Goal: Navigation & Orientation: Find specific page/section

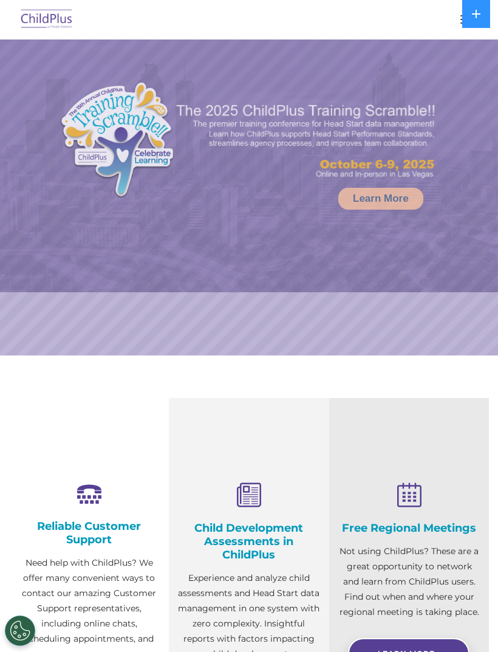
select select "MEDIUM"
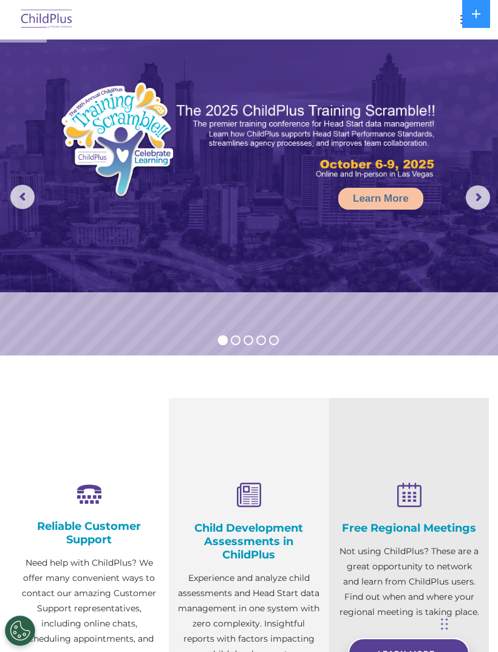
click at [474, 13] on icon at bounding box center [476, 14] width 9 height 9
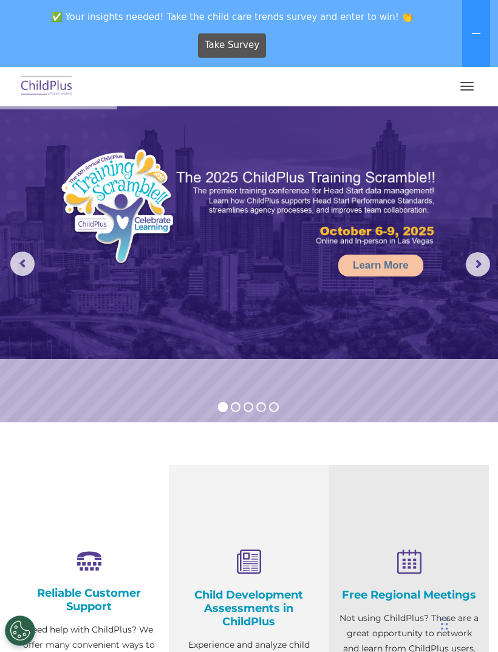
click at [461, 89] on button "button" at bounding box center [468, 86] width 26 height 19
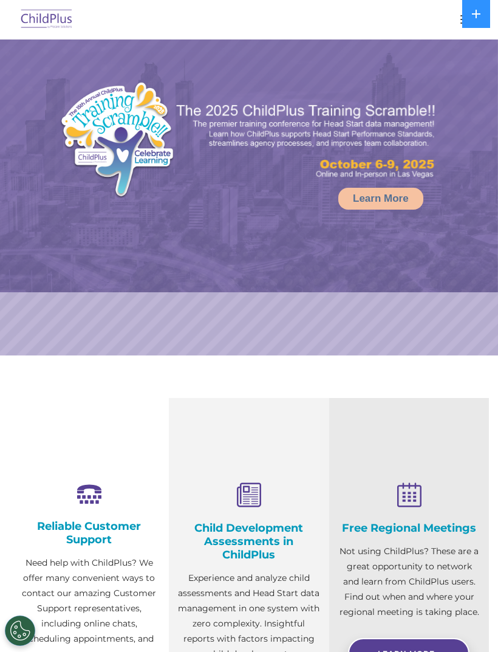
select select "MEDIUM"
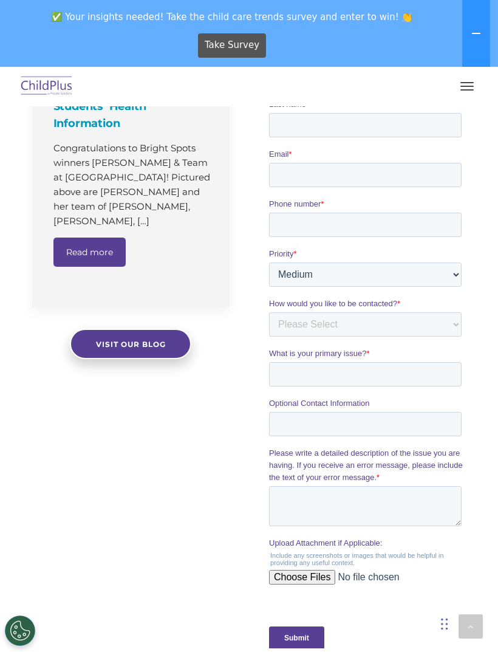
scroll to position [1378, 0]
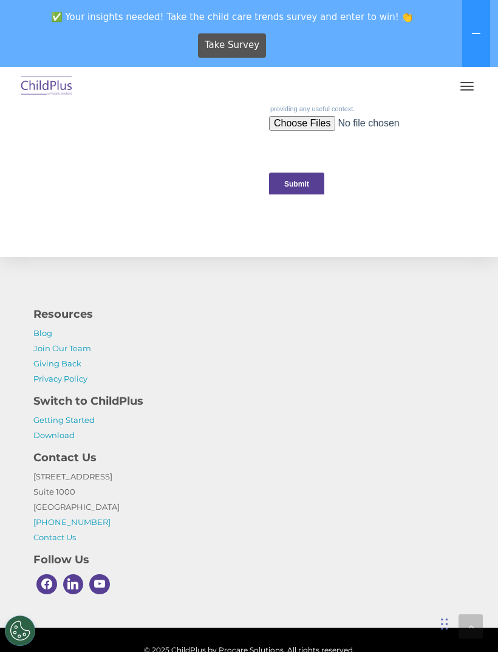
click at [466, 87] on button "button" at bounding box center [468, 86] width 26 height 19
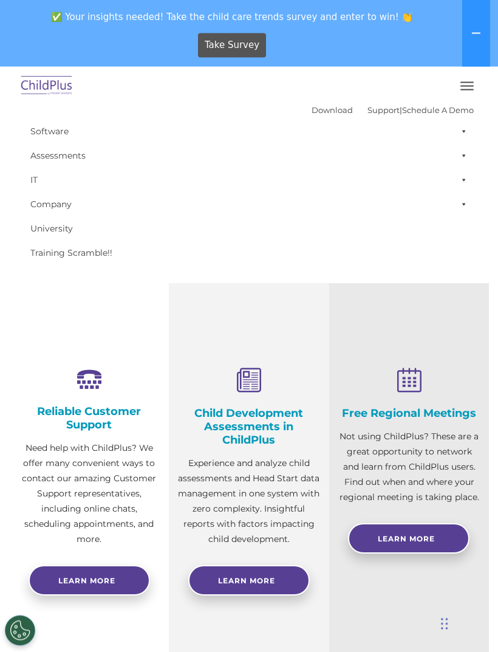
scroll to position [0, 0]
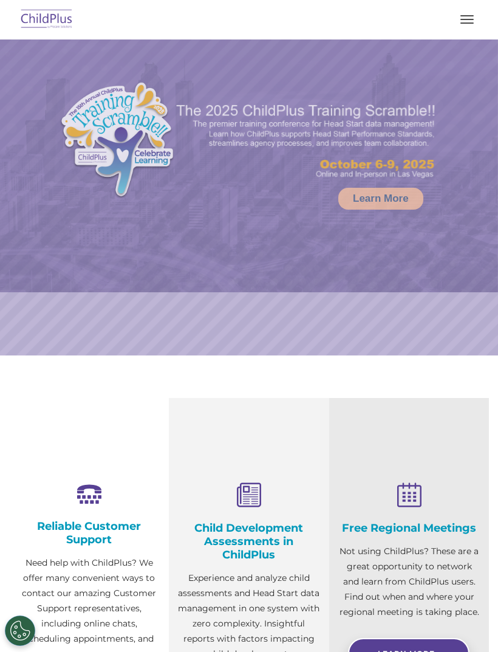
select select "MEDIUM"
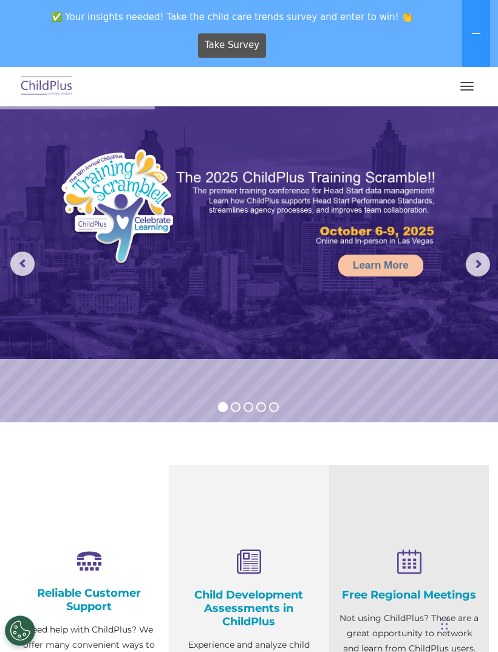
click at [464, 87] on button "button" at bounding box center [468, 86] width 26 height 19
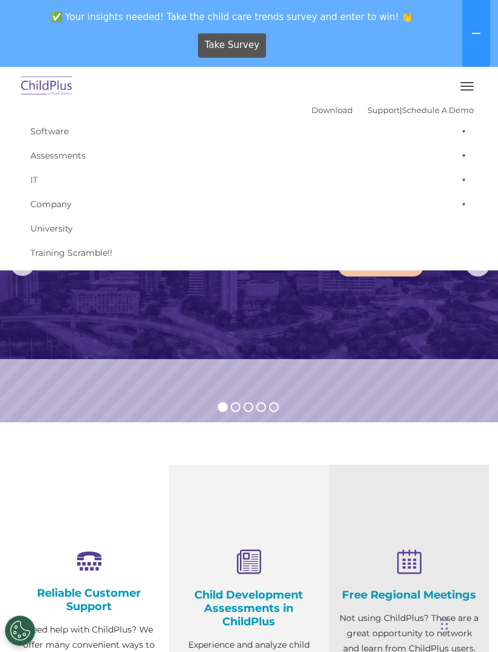
click at [43, 137] on link "Software" at bounding box center [249, 131] width 450 height 24
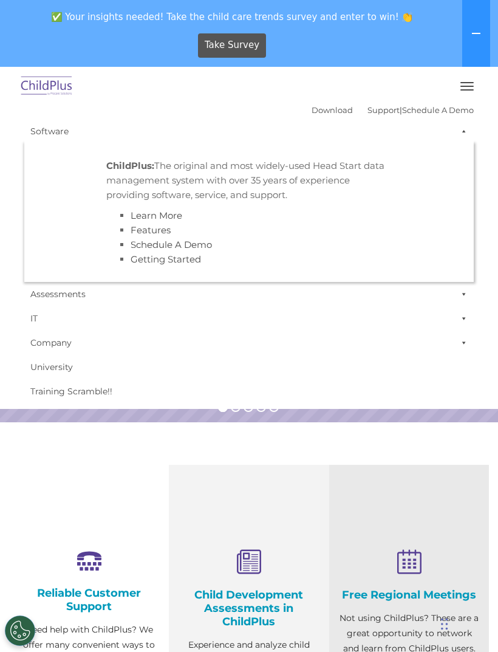
click at [464, 131] on span at bounding box center [462, 131] width 12 height 24
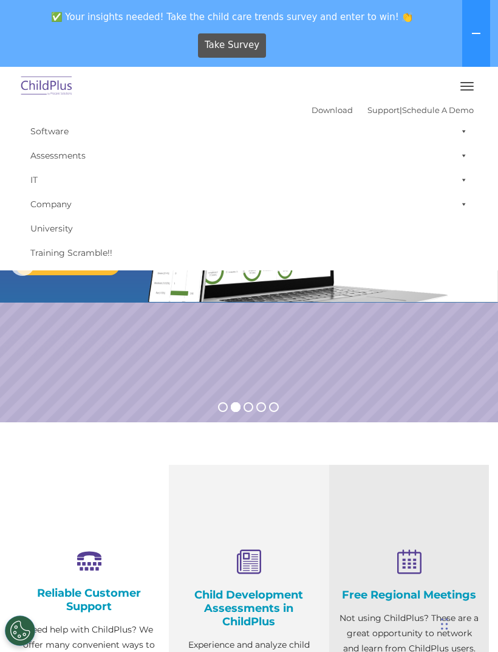
click at [467, 154] on span at bounding box center [462, 155] width 12 height 24
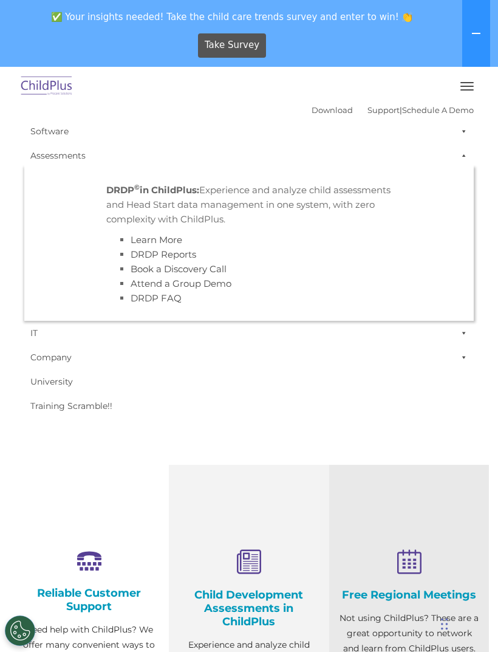
click at [463, 159] on span at bounding box center [462, 155] width 12 height 24
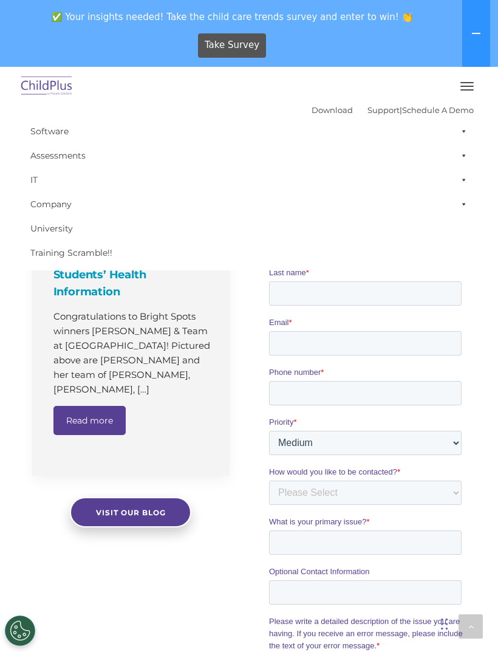
scroll to position [754, 0]
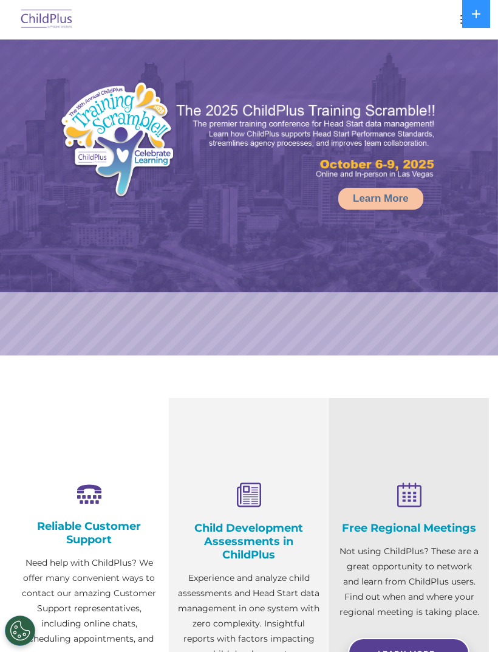
select select "MEDIUM"
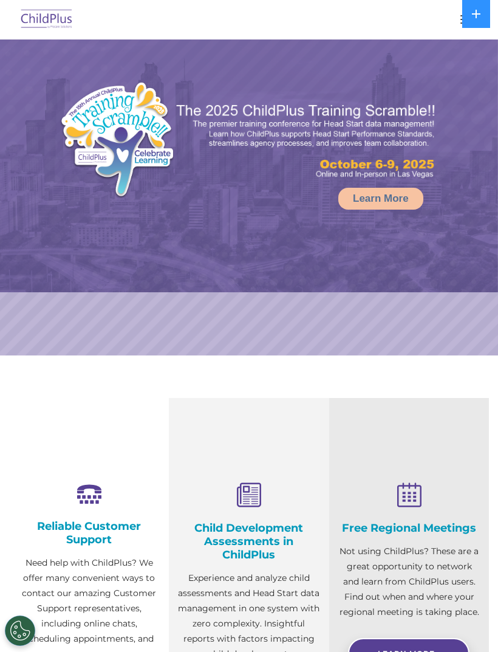
select select "MEDIUM"
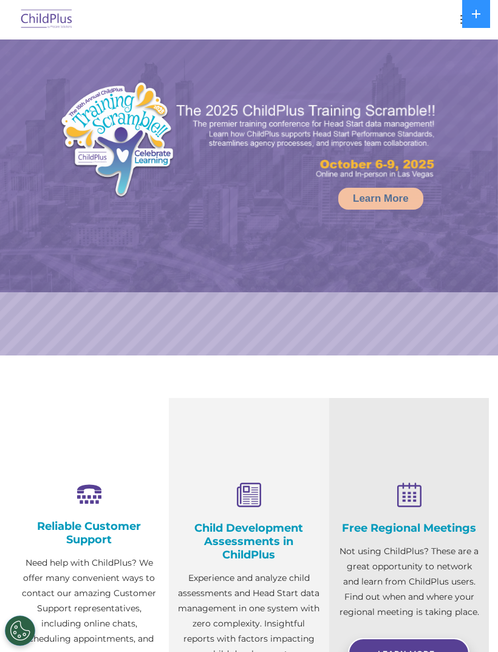
select select "MEDIUM"
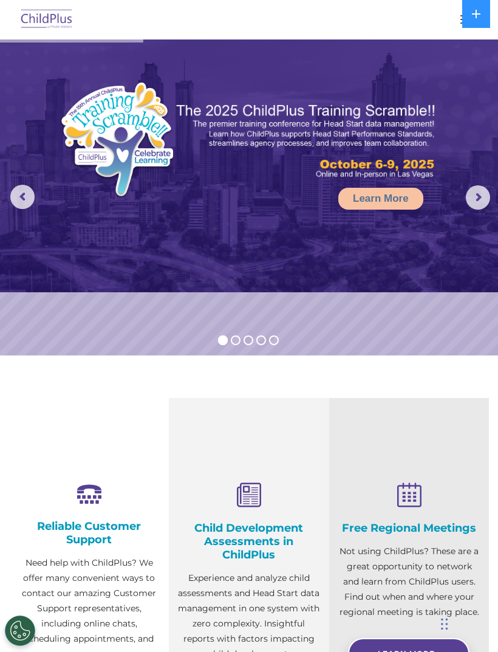
click at [478, 18] on icon at bounding box center [477, 14] width 10 height 10
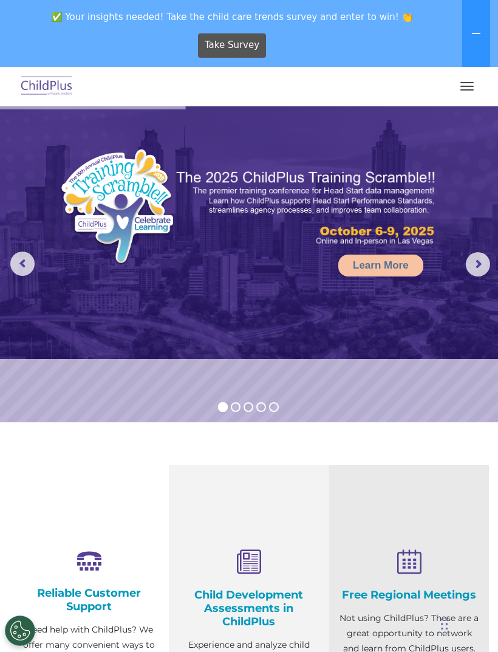
click at [466, 88] on button "button" at bounding box center [468, 86] width 26 height 19
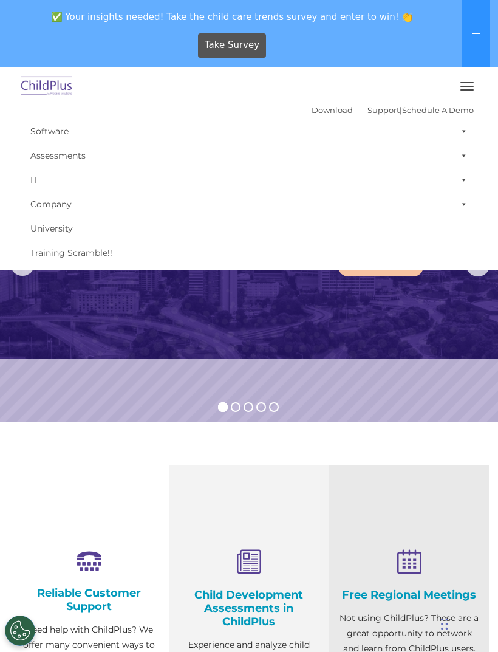
click at [429, 35] on div "Take Survey" at bounding box center [232, 45] width 455 height 33
click at [467, 30] on button at bounding box center [477, 33] width 28 height 67
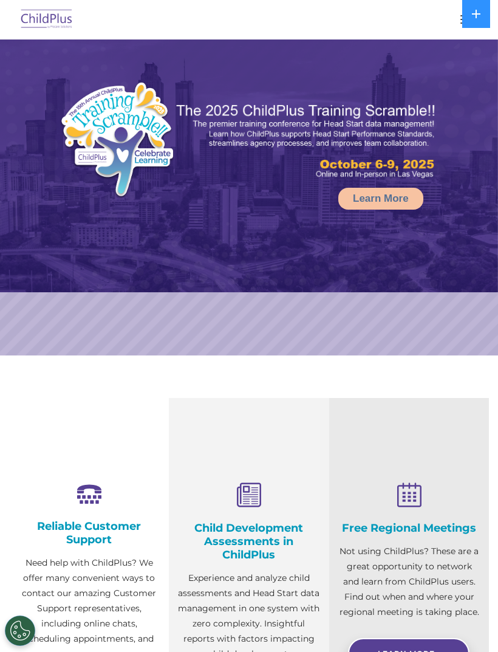
select select "MEDIUM"
click at [476, 17] on icon at bounding box center [477, 14] width 10 height 10
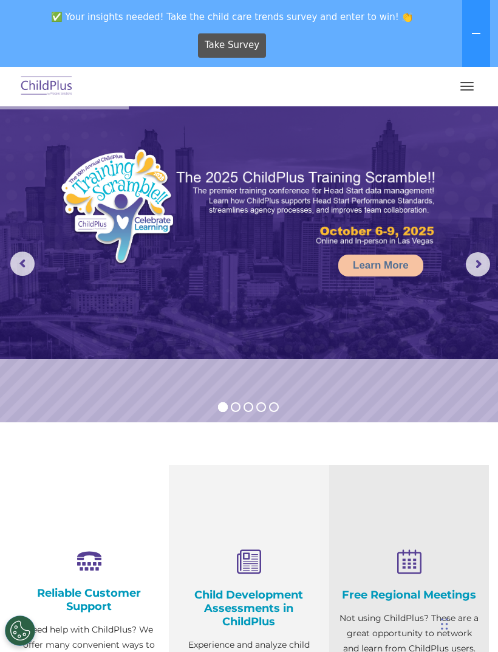
click at [472, 82] on span "button" at bounding box center [467, 82] width 13 height 1
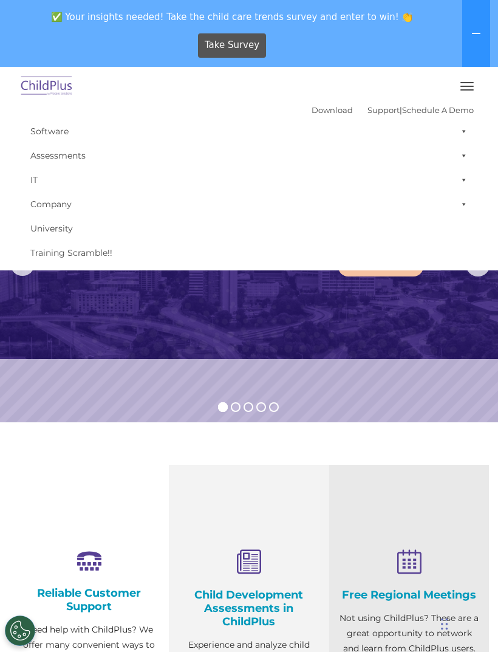
click at [466, 198] on span at bounding box center [462, 204] width 12 height 24
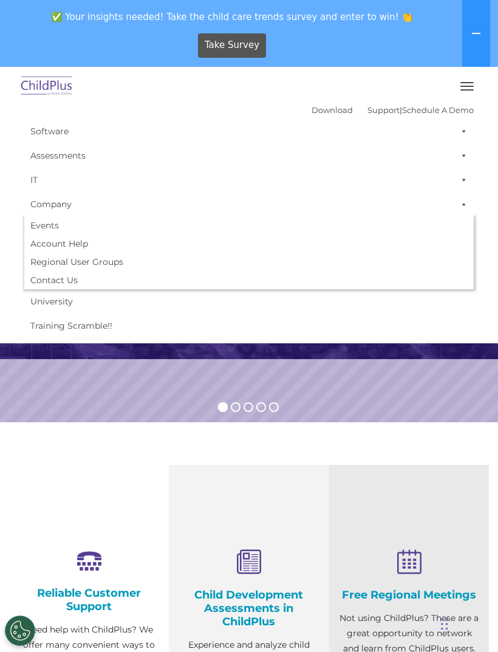
click at [467, 182] on span at bounding box center [462, 180] width 12 height 24
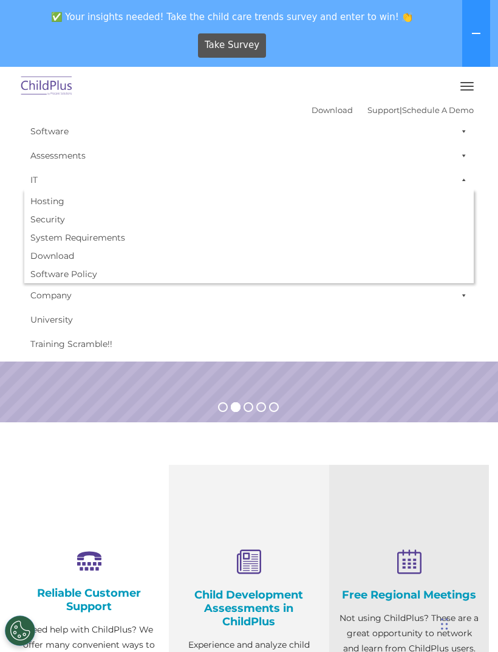
click at [467, 154] on span at bounding box center [462, 155] width 12 height 24
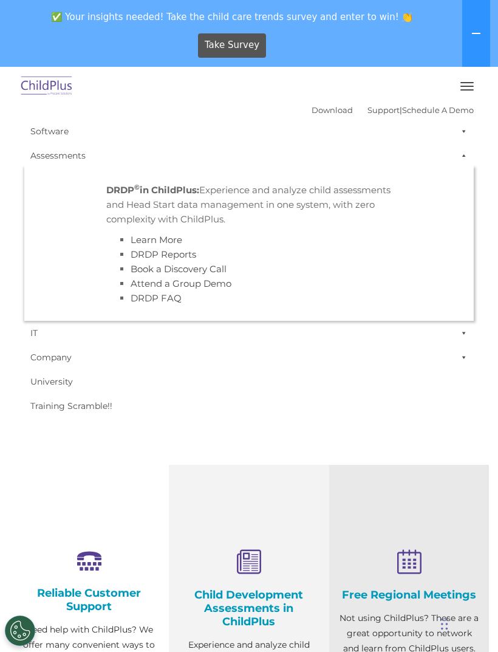
click at [463, 134] on span at bounding box center [462, 131] width 12 height 24
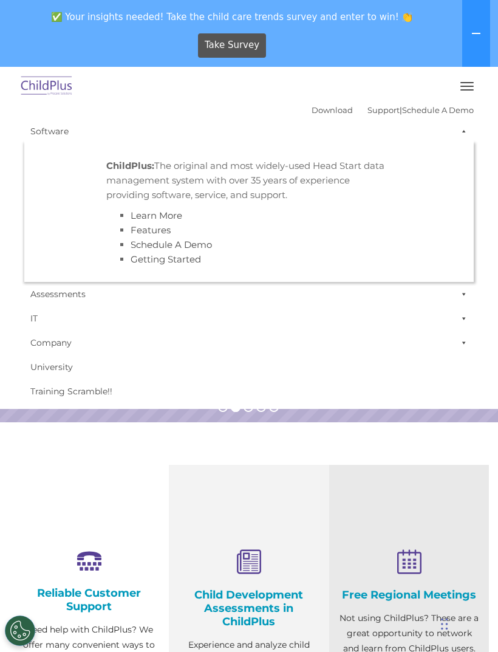
click at [409, 292] on link "Assessments" at bounding box center [249, 294] width 450 height 24
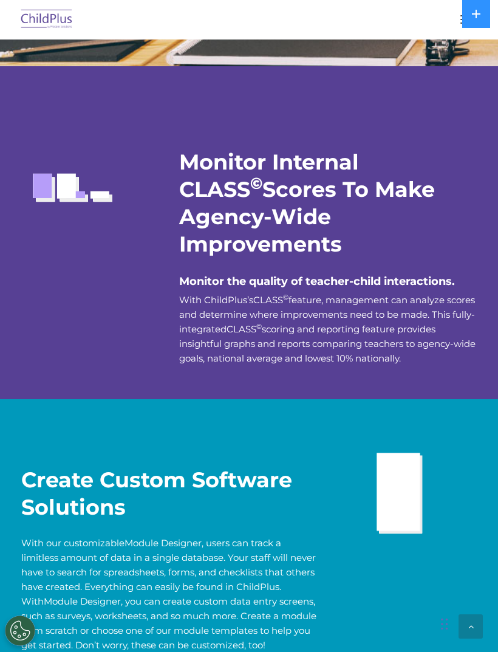
scroll to position [2418, 0]
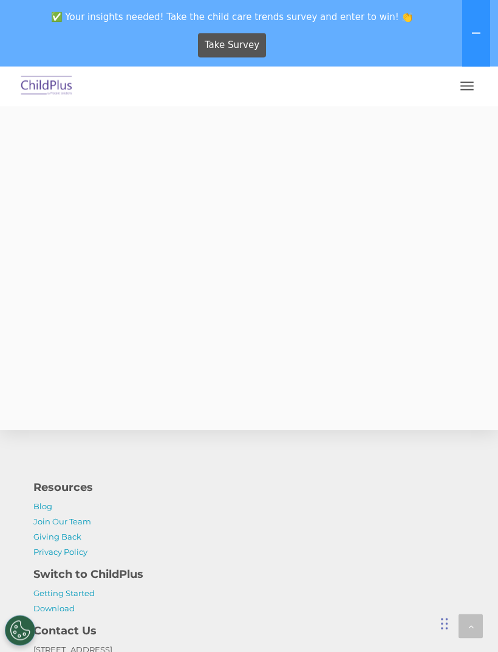
scroll to position [3292, 0]
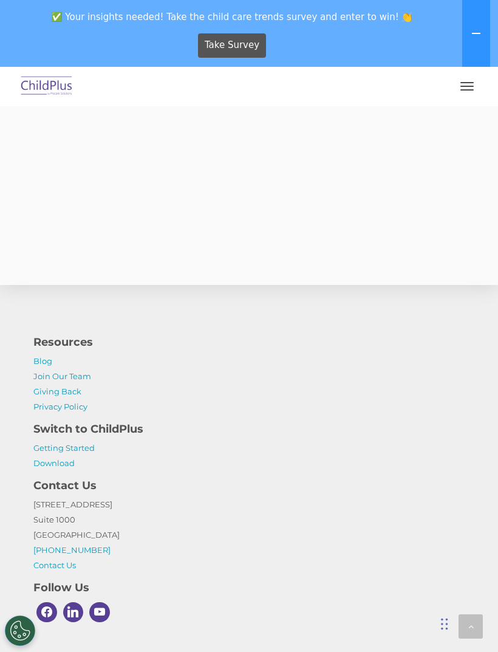
click at [469, 89] on button "button" at bounding box center [468, 86] width 26 height 19
click at [46, 153] on link "Assessments" at bounding box center [249, 155] width 450 height 24
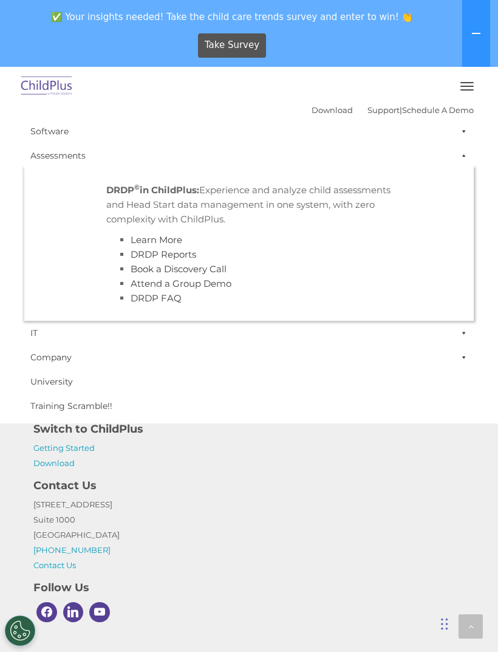
click at [37, 151] on link "Assessments" at bounding box center [249, 155] width 450 height 24
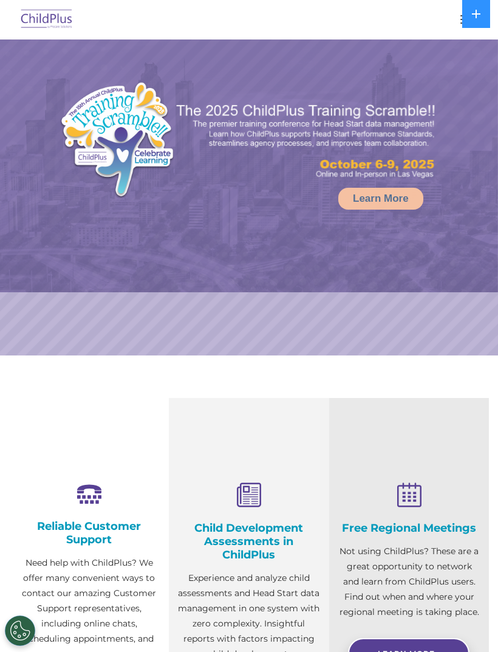
select select "MEDIUM"
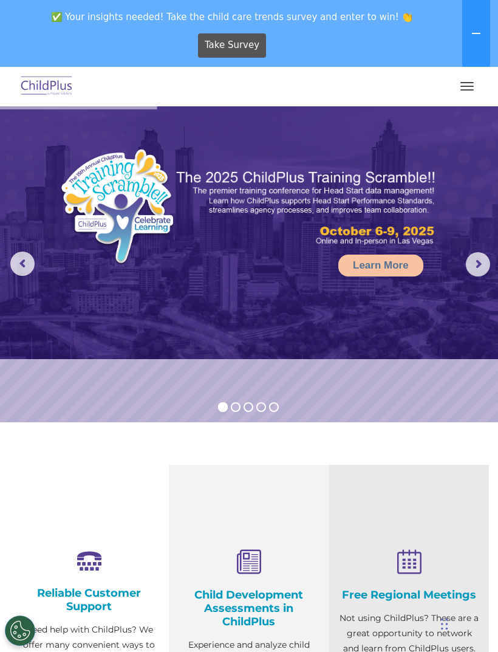
click at [467, 44] on button at bounding box center [477, 33] width 28 height 67
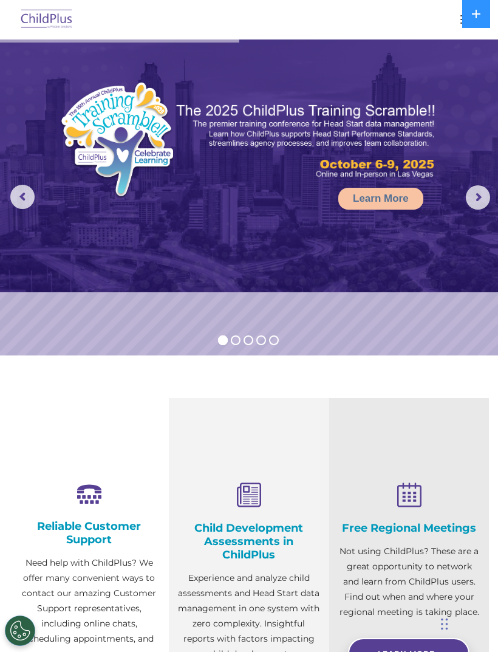
click at [472, 19] on button at bounding box center [477, 14] width 28 height 28
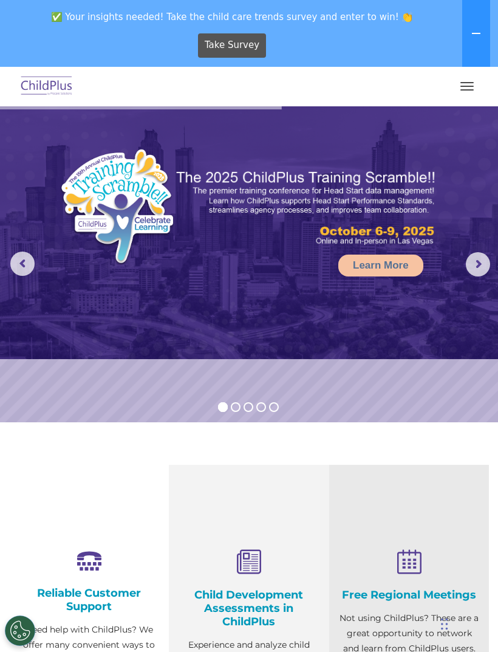
click at [463, 91] on button "button" at bounding box center [468, 86] width 26 height 19
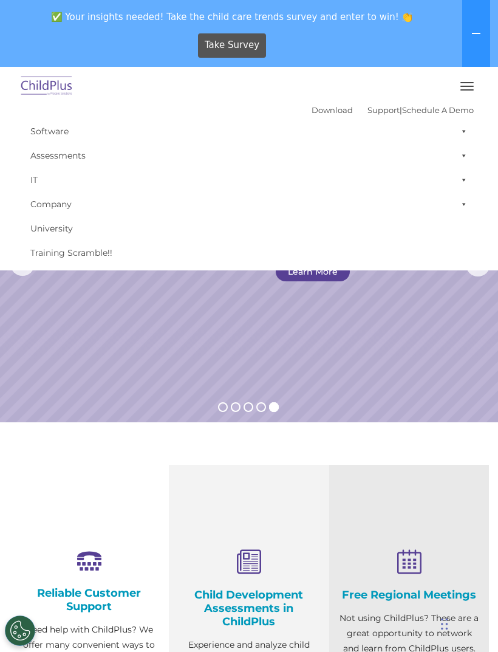
click at [465, 92] on button "button" at bounding box center [468, 86] width 26 height 19
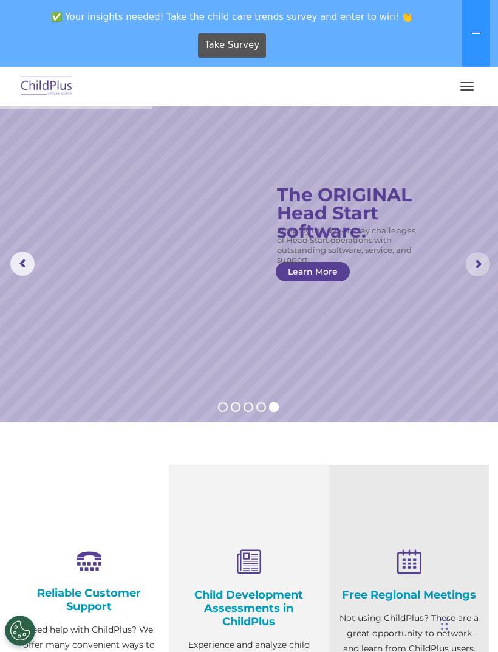
click at [476, 266] on rs-arrow at bounding box center [478, 264] width 24 height 24
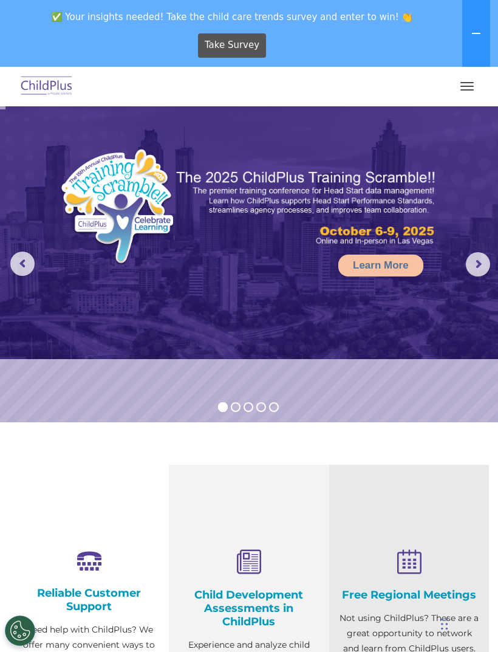
click at [480, 268] on rs-arrow at bounding box center [478, 264] width 24 height 24
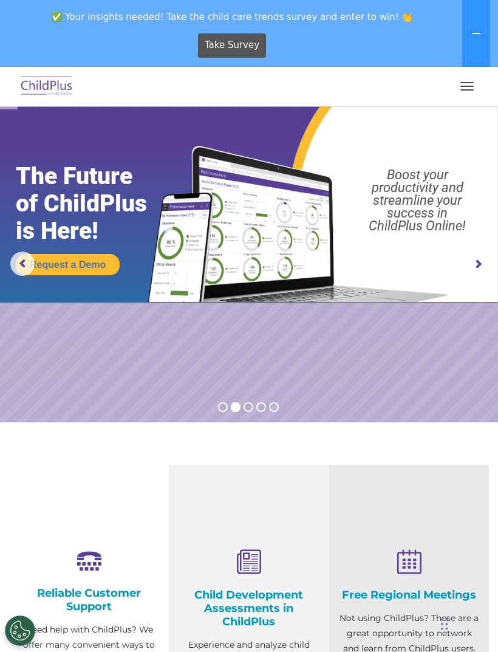
click at [472, 266] on rs-arrow at bounding box center [478, 264] width 24 height 24
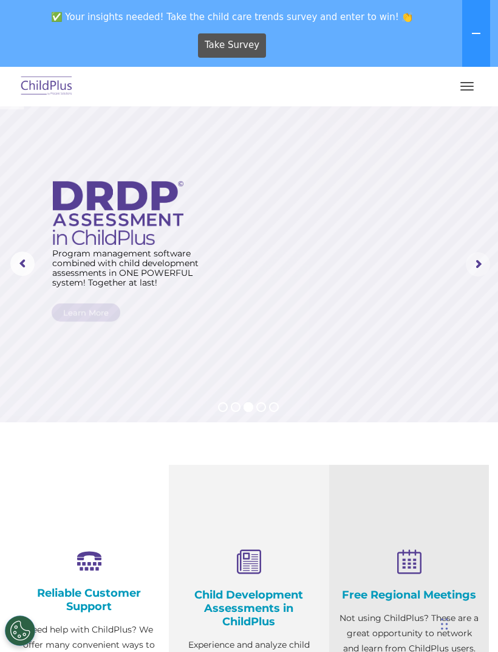
click at [474, 269] on rs-arrow at bounding box center [478, 264] width 24 height 24
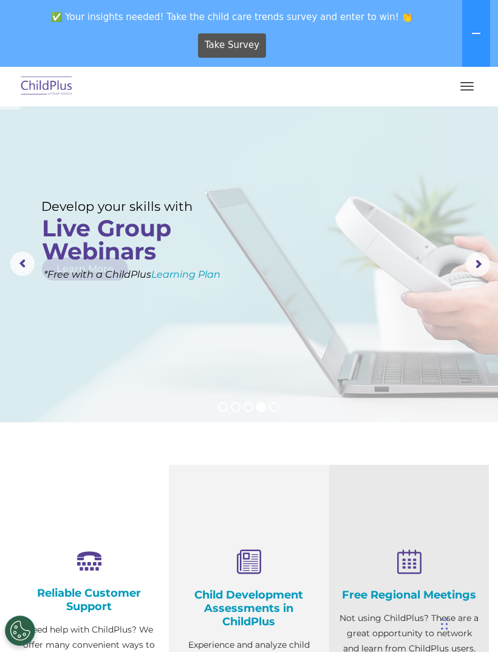
click at [467, 266] on rs-arrow at bounding box center [478, 264] width 24 height 24
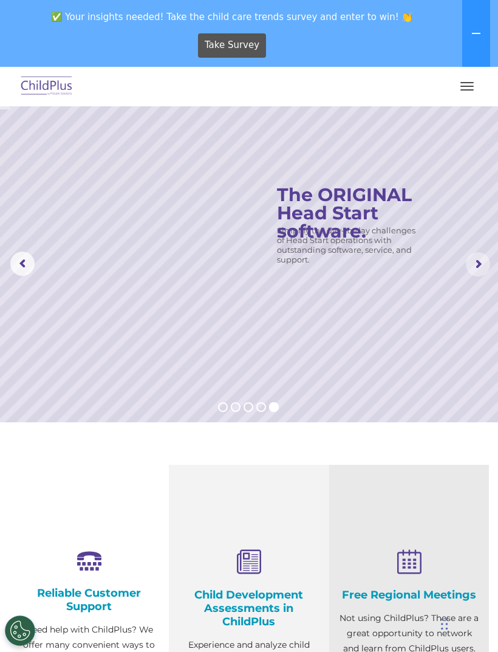
click at [469, 271] on rs-arrow at bounding box center [478, 264] width 24 height 24
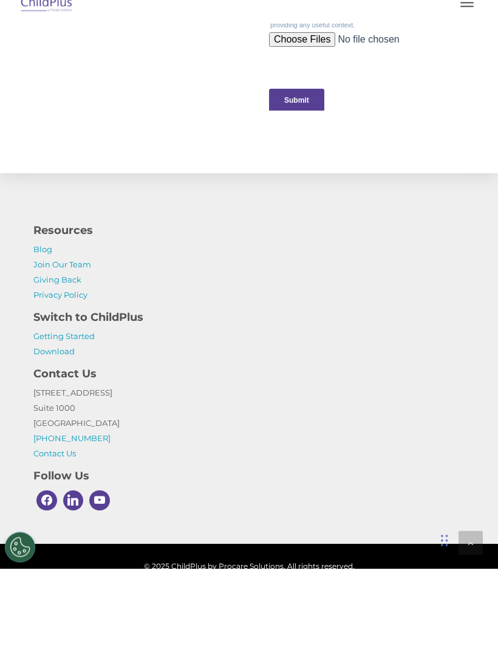
scroll to position [1378, 0]
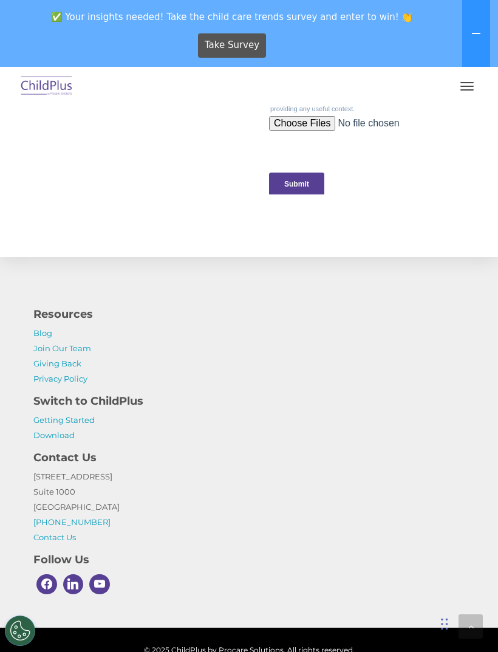
click at [52, 440] on link "Download" at bounding box center [53, 435] width 41 height 10
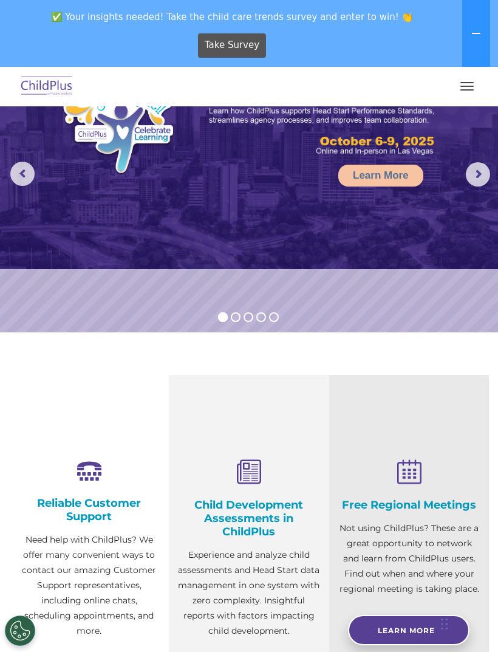
scroll to position [0, 0]
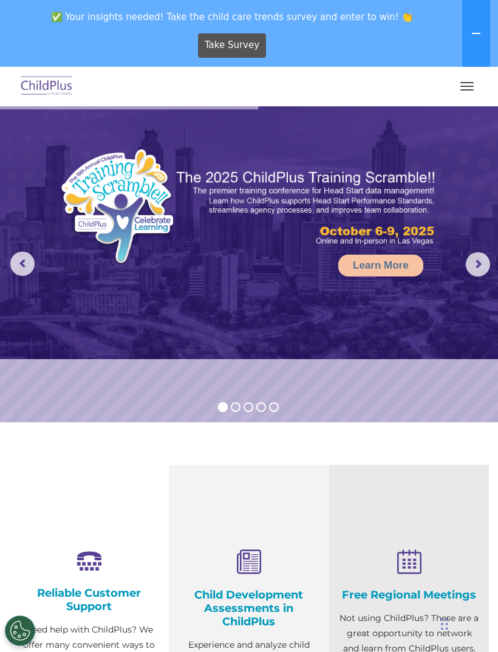
click at [21, 268] on rs-arrow at bounding box center [22, 264] width 24 height 24
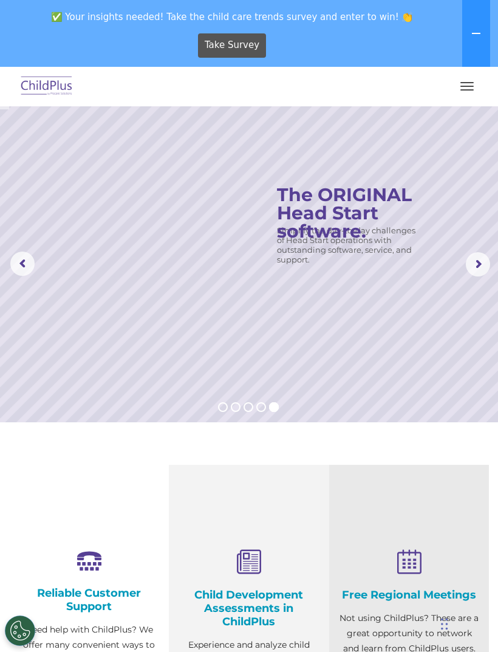
click at [24, 272] on rs-arrow at bounding box center [22, 264] width 24 height 24
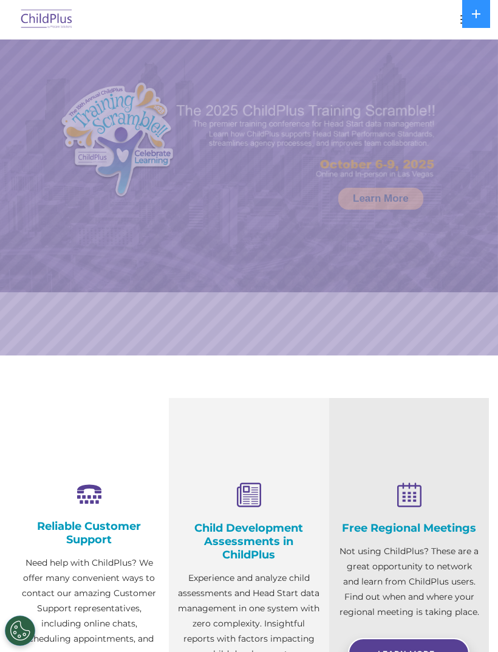
select select "MEDIUM"
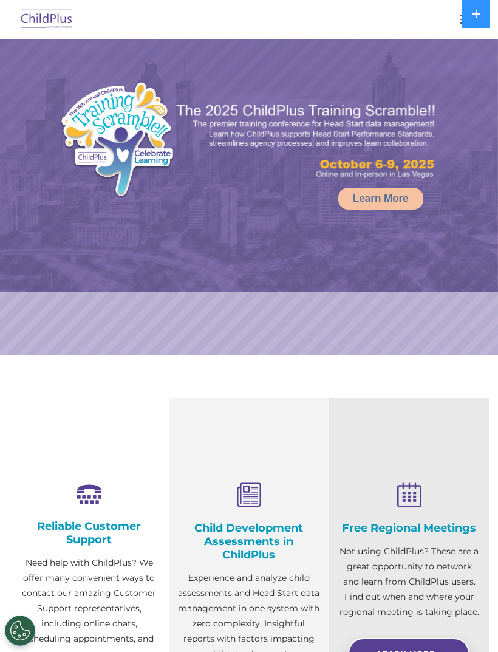
select select "MEDIUM"
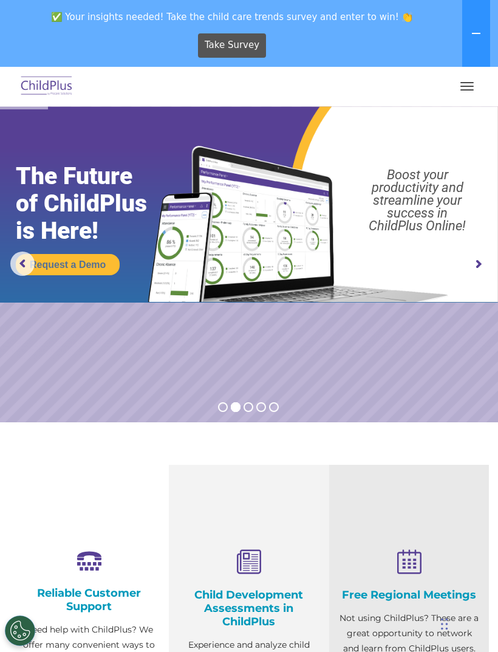
click at [466, 83] on span "button" at bounding box center [467, 82] width 13 height 1
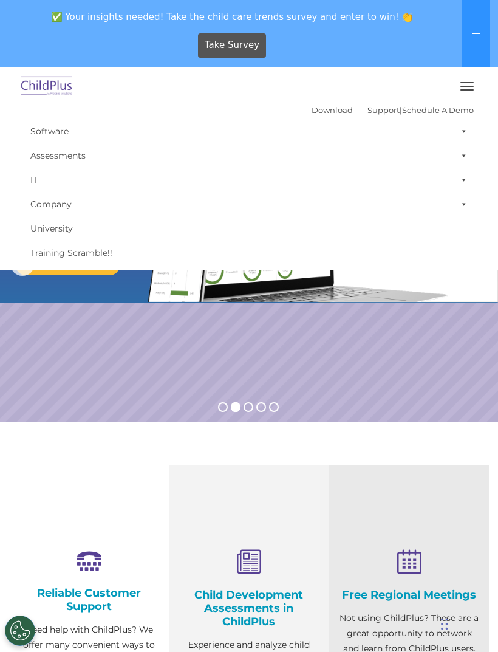
click at [315, 111] on link "Download" at bounding box center [332, 110] width 41 height 10
click at [422, 112] on link "Schedule A Demo" at bounding box center [438, 110] width 72 height 10
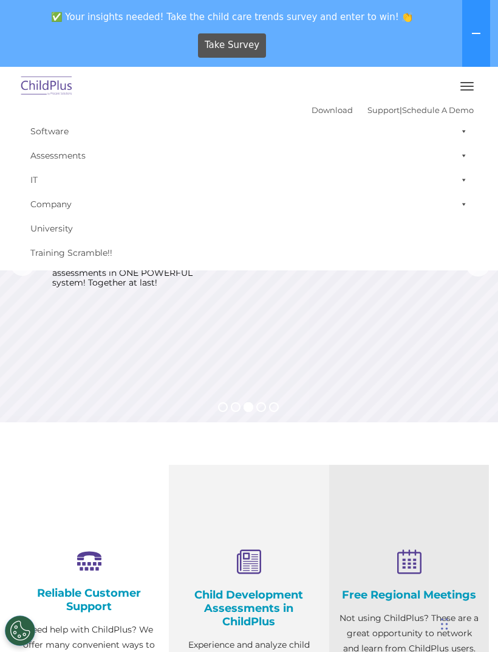
click at [368, 108] on link "Support" at bounding box center [384, 110] width 32 height 10
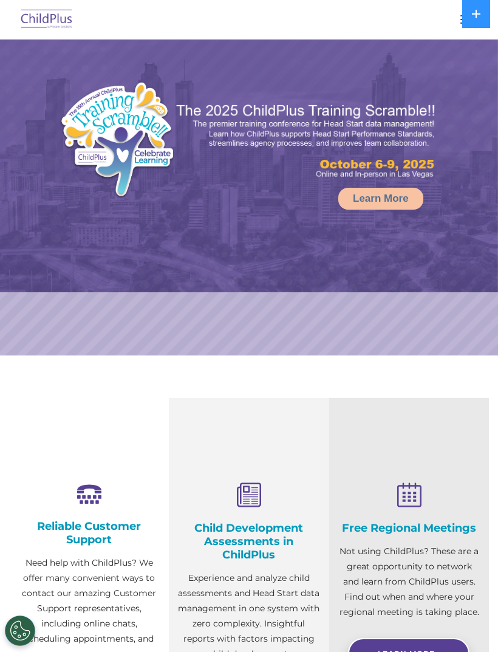
select select "MEDIUM"
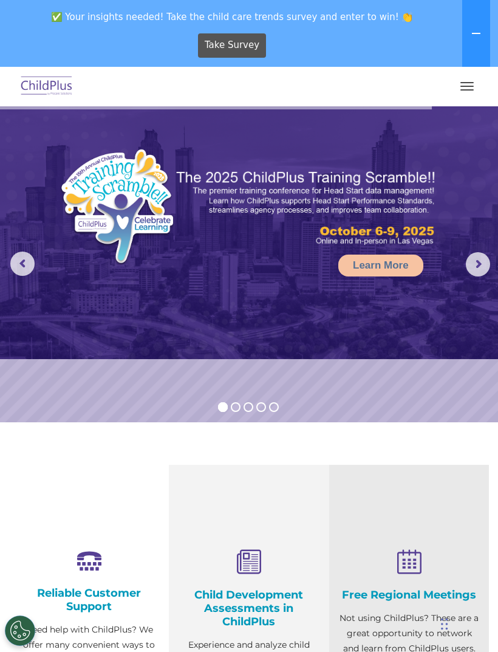
click at [462, 91] on button "button" at bounding box center [468, 86] width 26 height 19
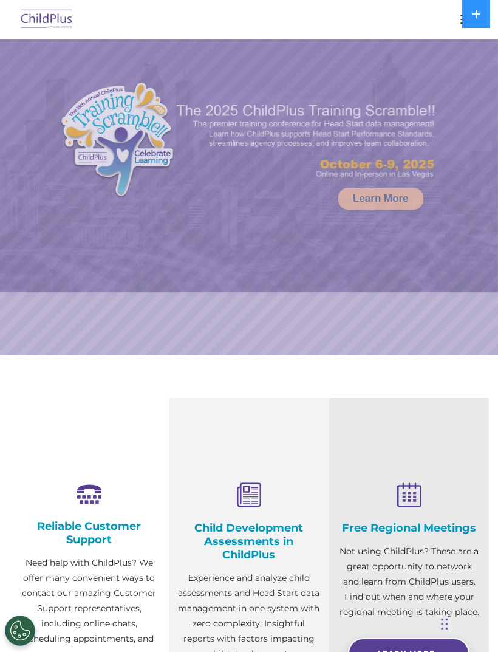
select select "MEDIUM"
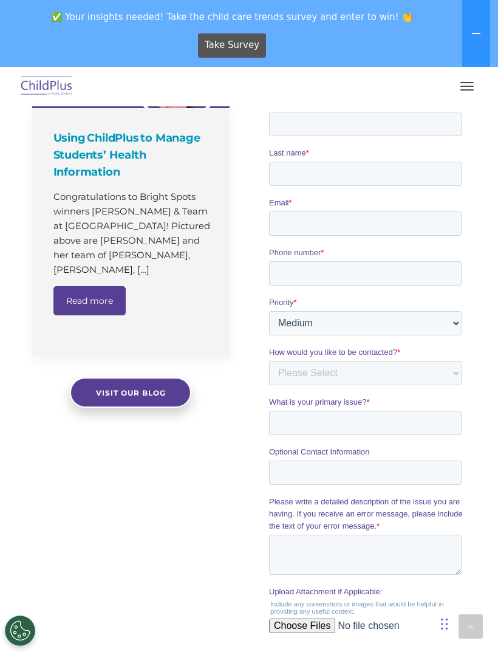
scroll to position [873, 0]
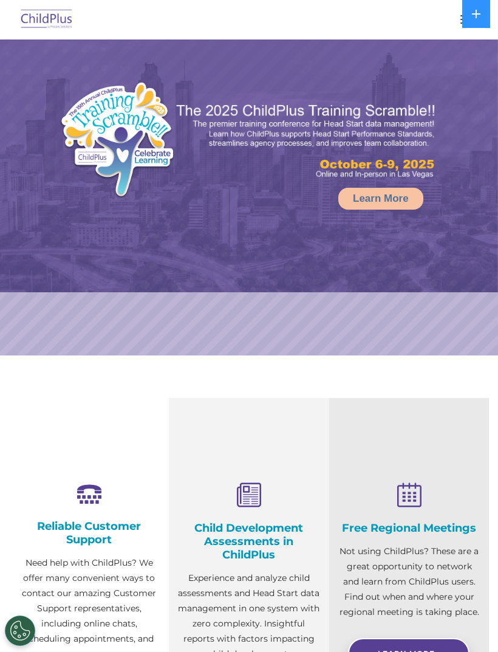
select select "MEDIUM"
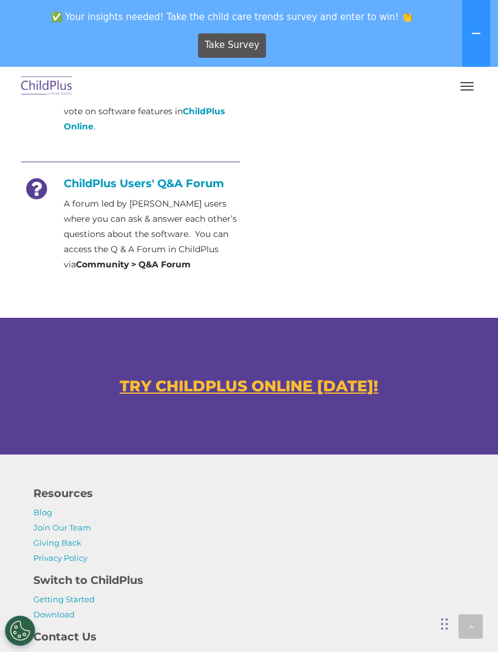
scroll to position [711, 0]
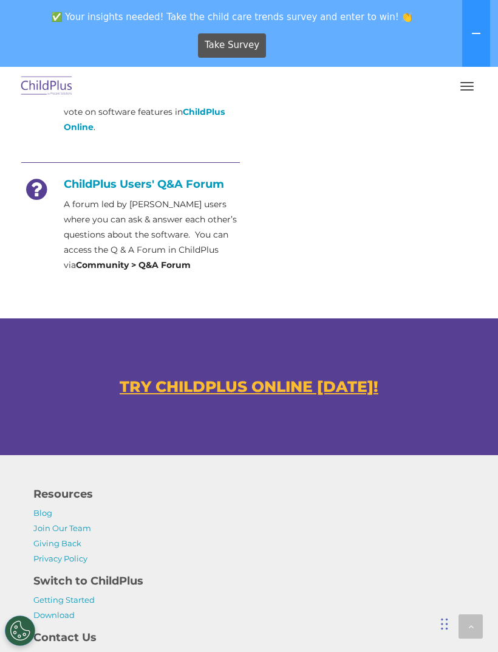
click at [148, 385] on u "TRY CHILDPLUS ONLINE [DATE]!" at bounding box center [249, 387] width 259 height 18
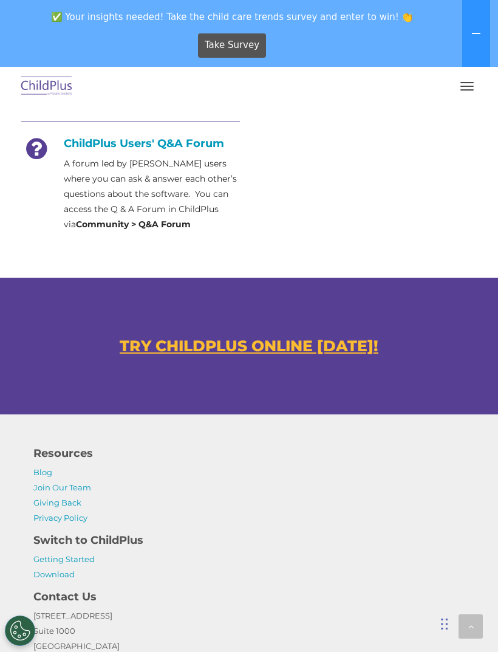
scroll to position [750, 0]
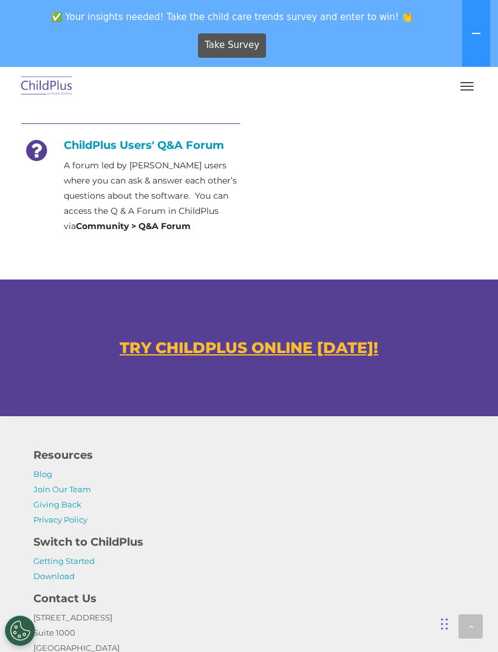
click at [319, 347] on u "TRY CHILDPLUS ONLINE [DATE]!" at bounding box center [249, 348] width 259 height 18
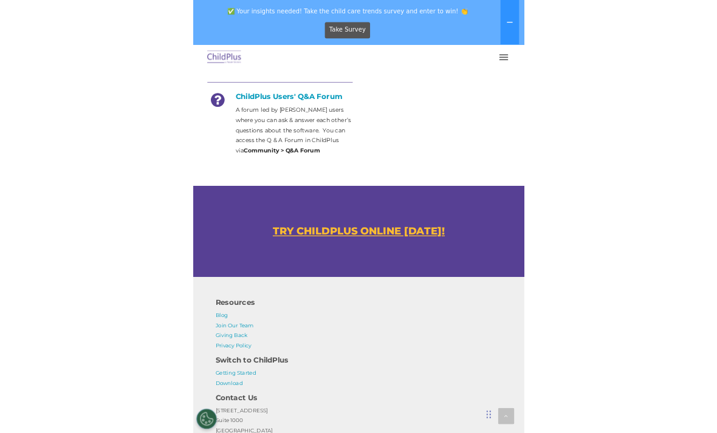
scroll to position [790, 0]
